Goal: Use online tool/utility: Use online tool/utility

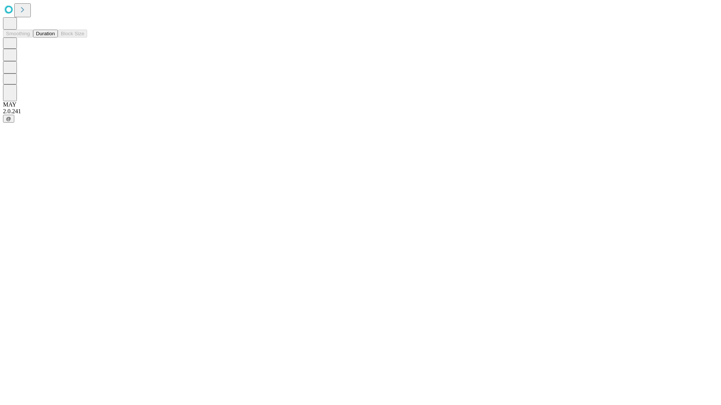
click at [55, 38] on button "Duration" at bounding box center [45, 34] width 25 height 8
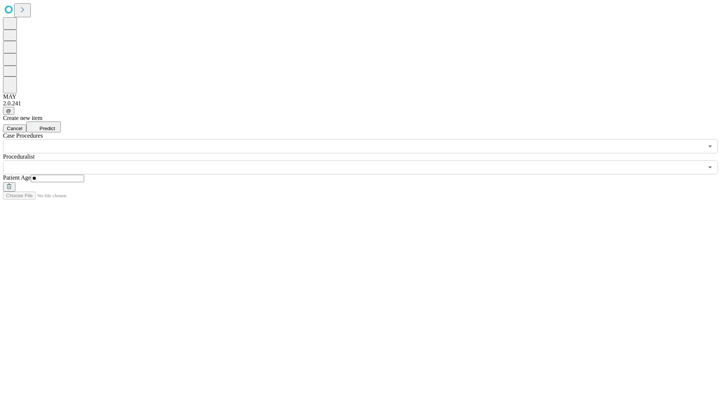
type input "**"
click at [366, 160] on input "text" at bounding box center [353, 167] width 700 height 14
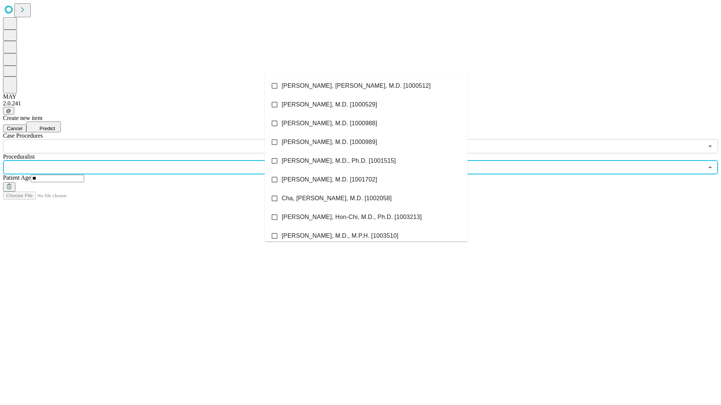
click at [366, 86] on li "[PERSON_NAME], [PERSON_NAME], M.D. [1000512]" at bounding box center [366, 86] width 203 height 19
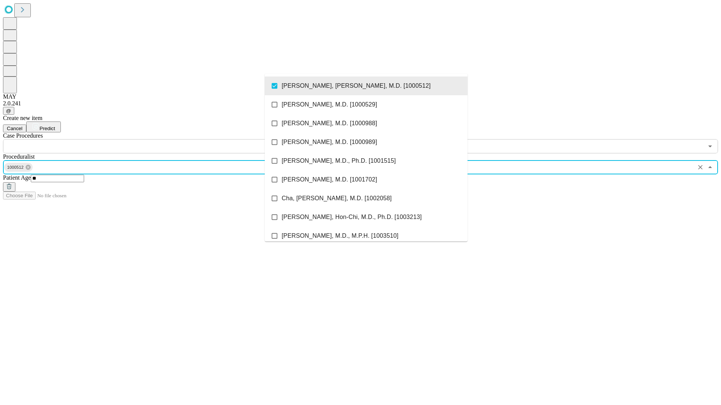
click at [158, 139] on input "text" at bounding box center [353, 146] width 700 height 14
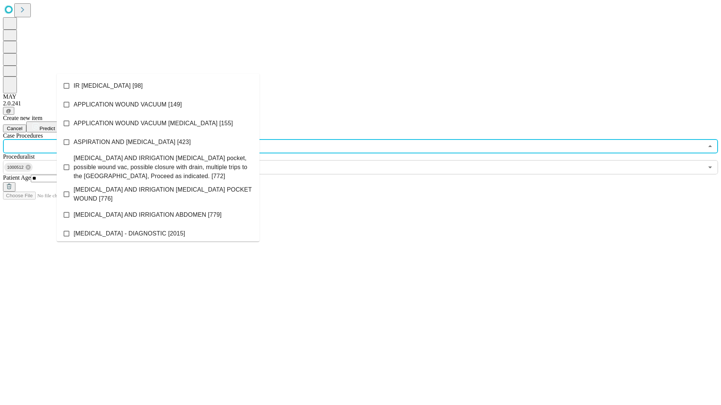
click at [158, 86] on li "IR [MEDICAL_DATA] [98]" at bounding box center [158, 86] width 203 height 19
click at [55, 126] on span "Predict" at bounding box center [46, 129] width 15 height 6
